Goal: Transaction & Acquisition: Book appointment/travel/reservation

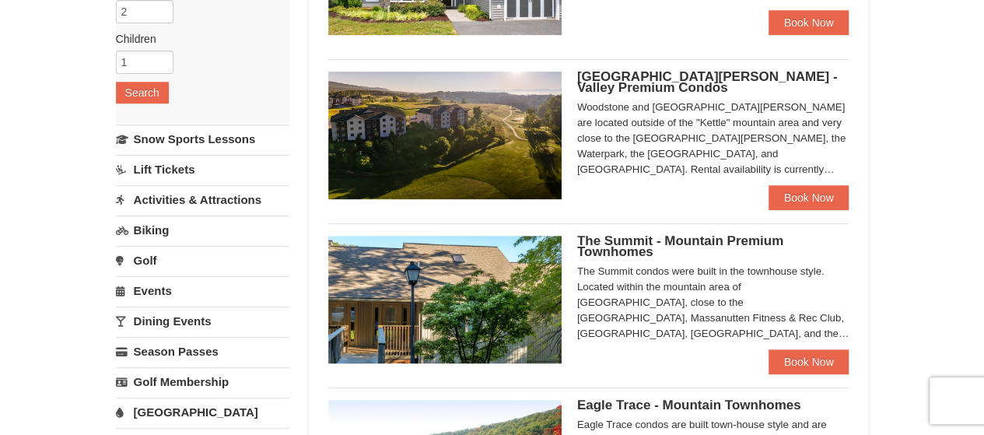
scroll to position [258, 0]
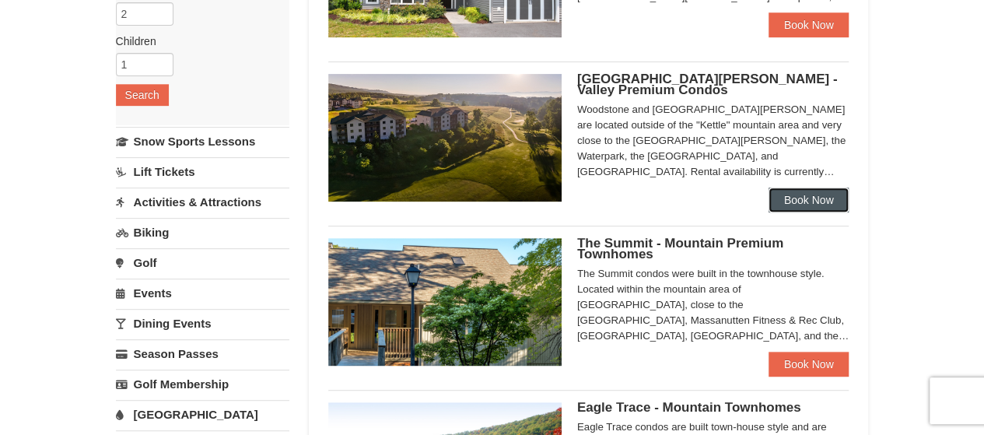
click at [813, 205] on link "Book Now" at bounding box center [808, 199] width 81 height 25
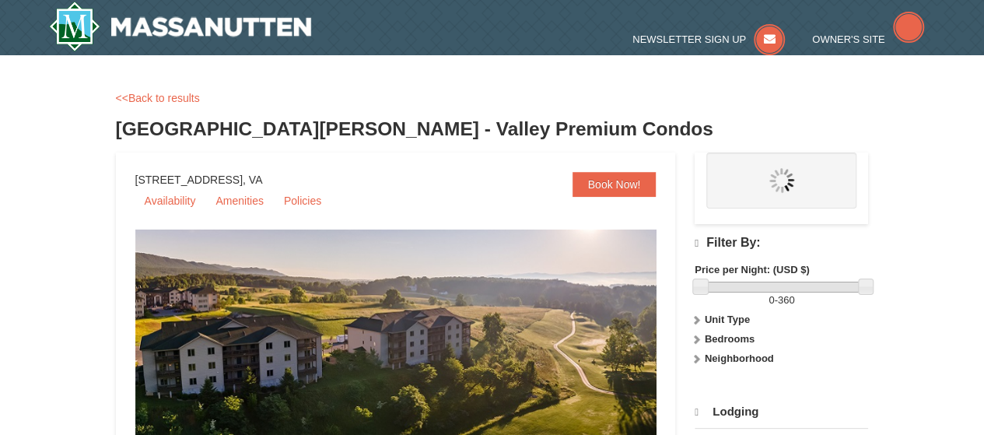
select select "9"
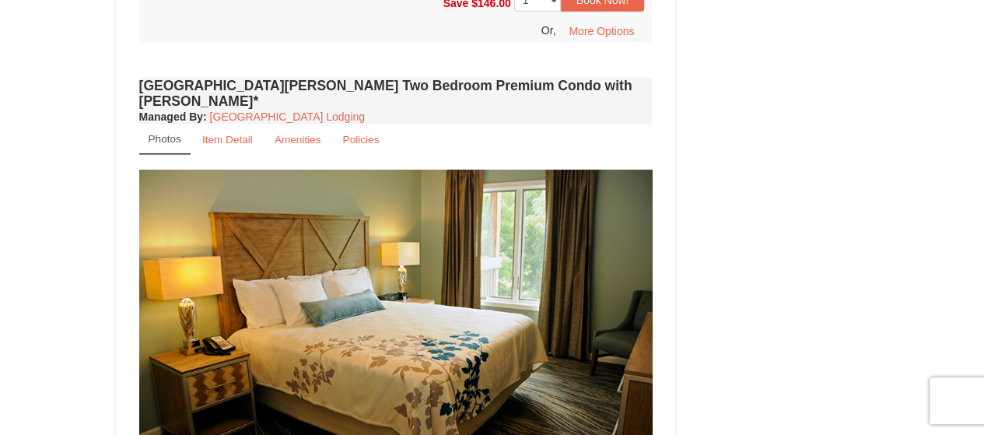
scroll to position [2354, 0]
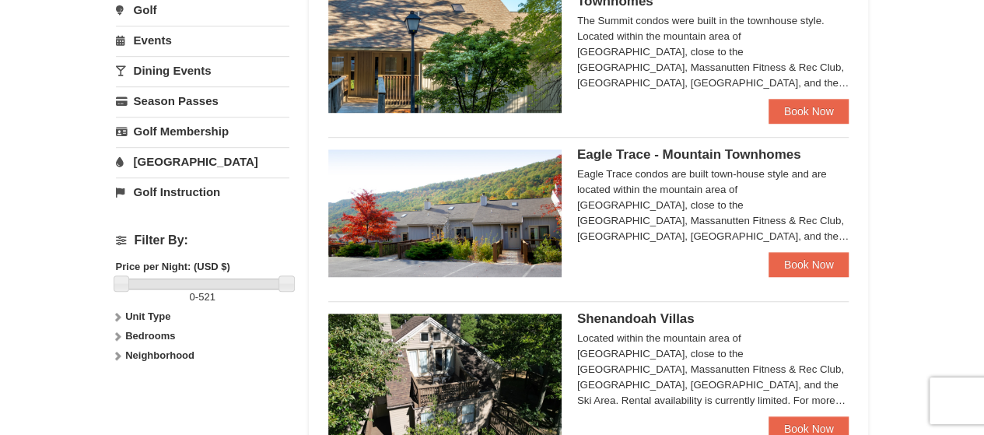
scroll to position [512, 0]
